Goal: Task Accomplishment & Management: Manage account settings

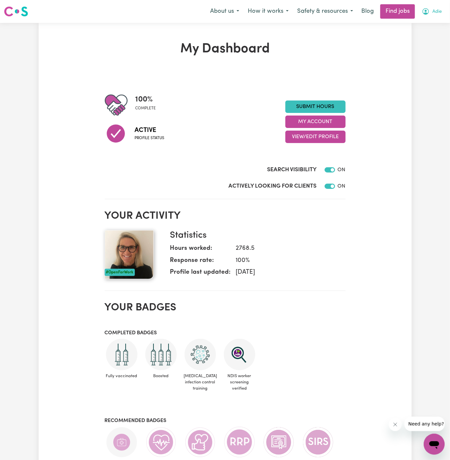
click at [438, 11] on span "Adie" at bounding box center [437, 11] width 9 height 7
click at [432, 21] on link "My Account" at bounding box center [420, 25] width 52 height 12
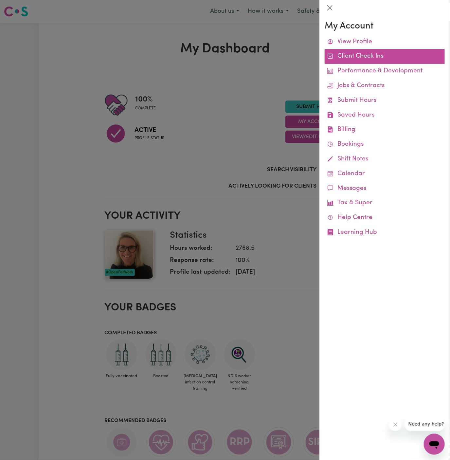
click at [359, 58] on link "Client Check Ins" at bounding box center [385, 56] width 120 height 15
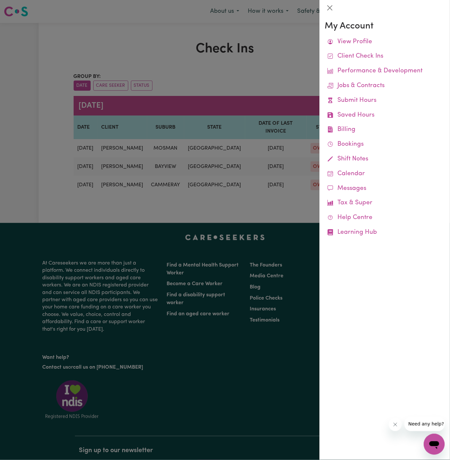
click at [293, 31] on div at bounding box center [225, 230] width 450 height 460
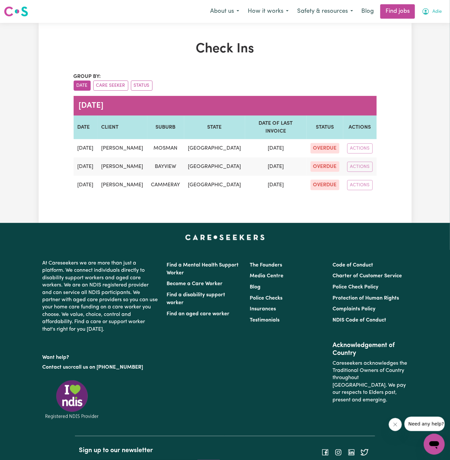
click at [441, 11] on span "Adie" at bounding box center [437, 11] width 9 height 7
click at [427, 23] on link "My Account" at bounding box center [420, 25] width 52 height 12
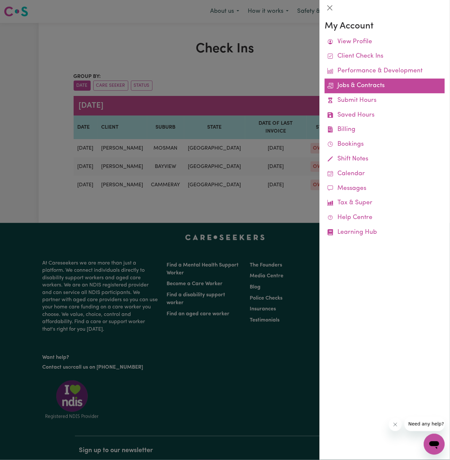
click at [365, 85] on link "Jobs & Contracts" at bounding box center [385, 86] width 120 height 15
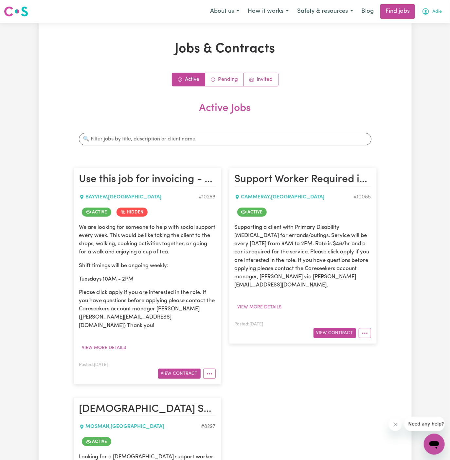
click at [441, 13] on span "Adie" at bounding box center [437, 11] width 9 height 7
click at [432, 21] on link "My Account" at bounding box center [420, 25] width 52 height 12
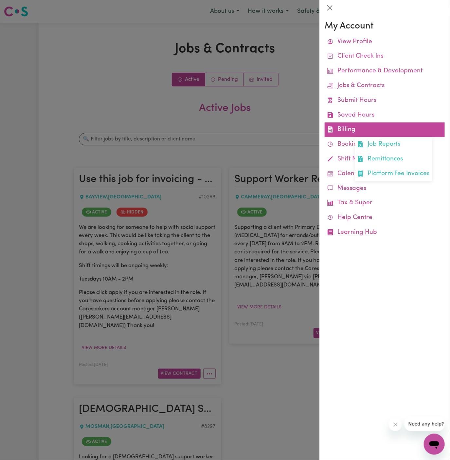
click at [348, 126] on link "Billing Job Reports Remittances Platform Fee Invoices" at bounding box center [385, 129] width 120 height 15
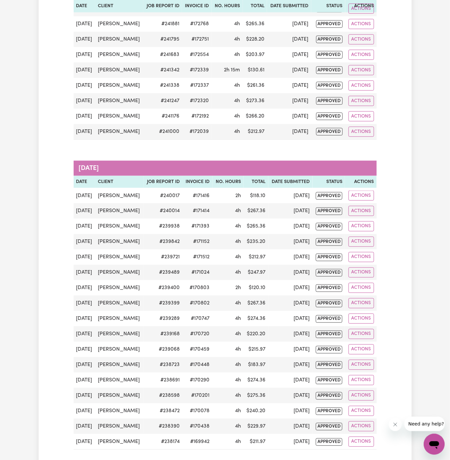
scroll to position [240, 0]
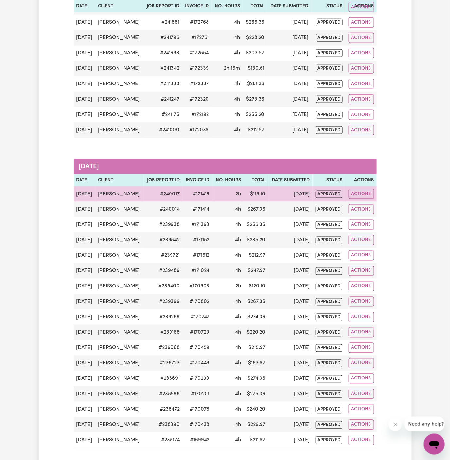
drag, startPoint x: 99, startPoint y: 190, endPoint x: 137, endPoint y: 191, distance: 38.3
click at [137, 191] on td "[PERSON_NAME]" at bounding box center [119, 193] width 48 height 15
copy td "[PERSON_NAME]"
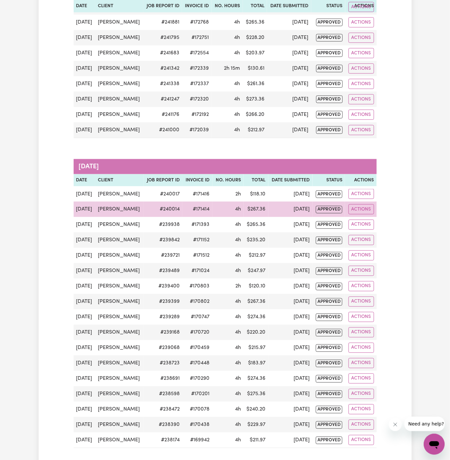
click at [111, 206] on td "[PERSON_NAME]" at bounding box center [119, 209] width 48 height 15
copy td "[PERSON_NAME]"
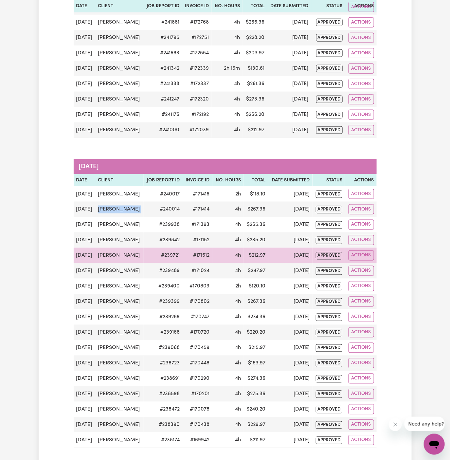
click at [120, 251] on td "[PERSON_NAME]" at bounding box center [119, 255] width 48 height 15
copy td "[PERSON_NAME]"
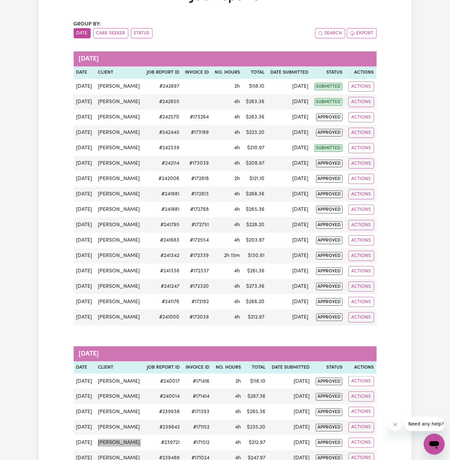
scroll to position [48, 0]
